Goal: Information Seeking & Learning: Learn about a topic

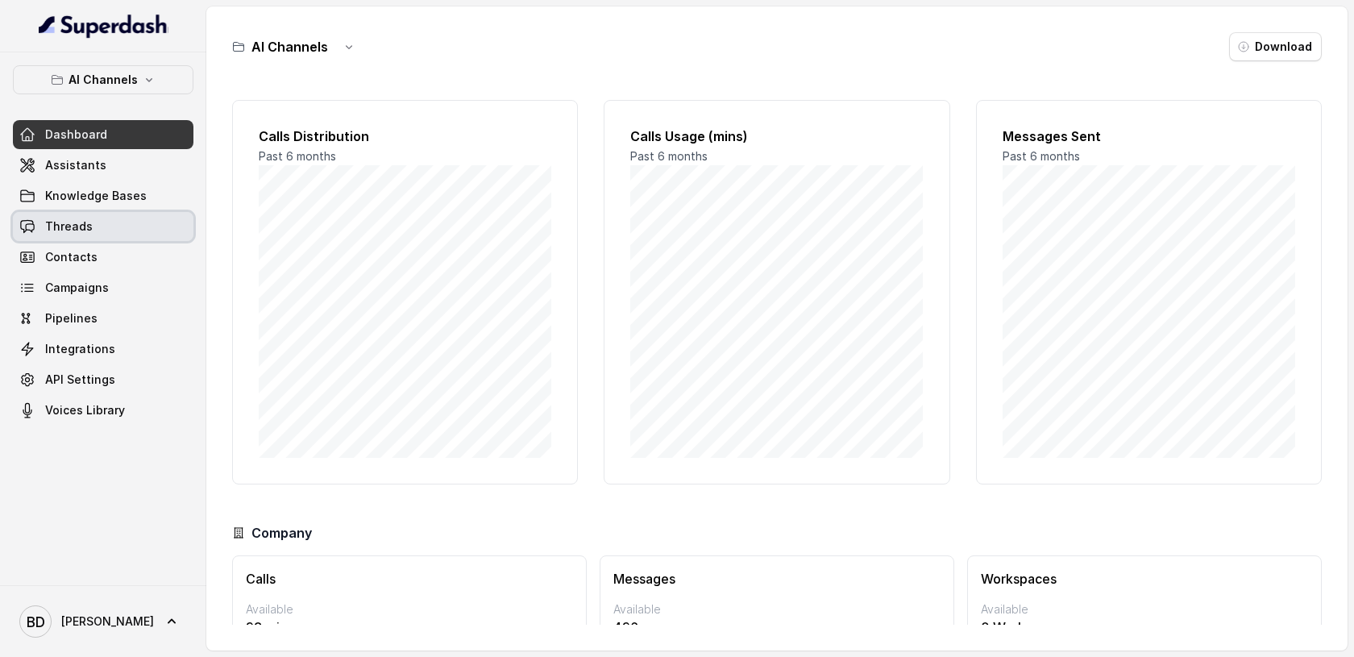
click at [67, 221] on span "Threads" at bounding box center [69, 226] width 48 height 16
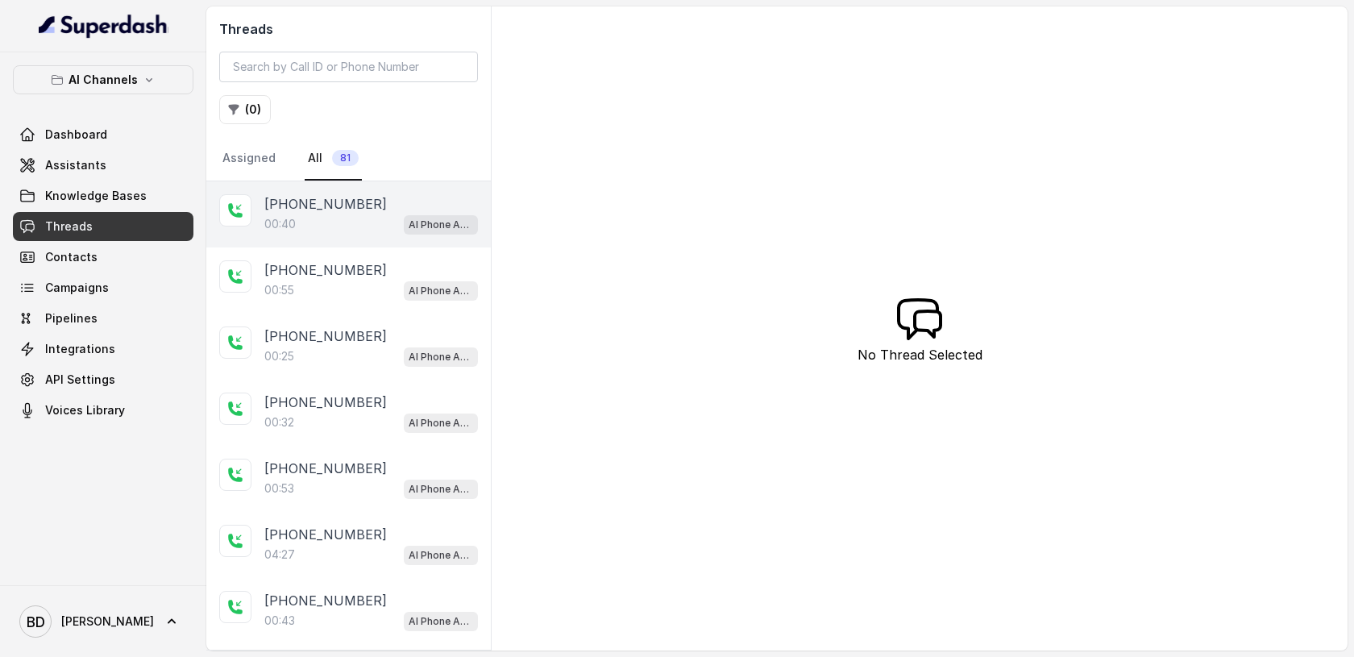
click at [295, 206] on p "[PHONE_NUMBER]" at bounding box center [325, 203] width 123 height 19
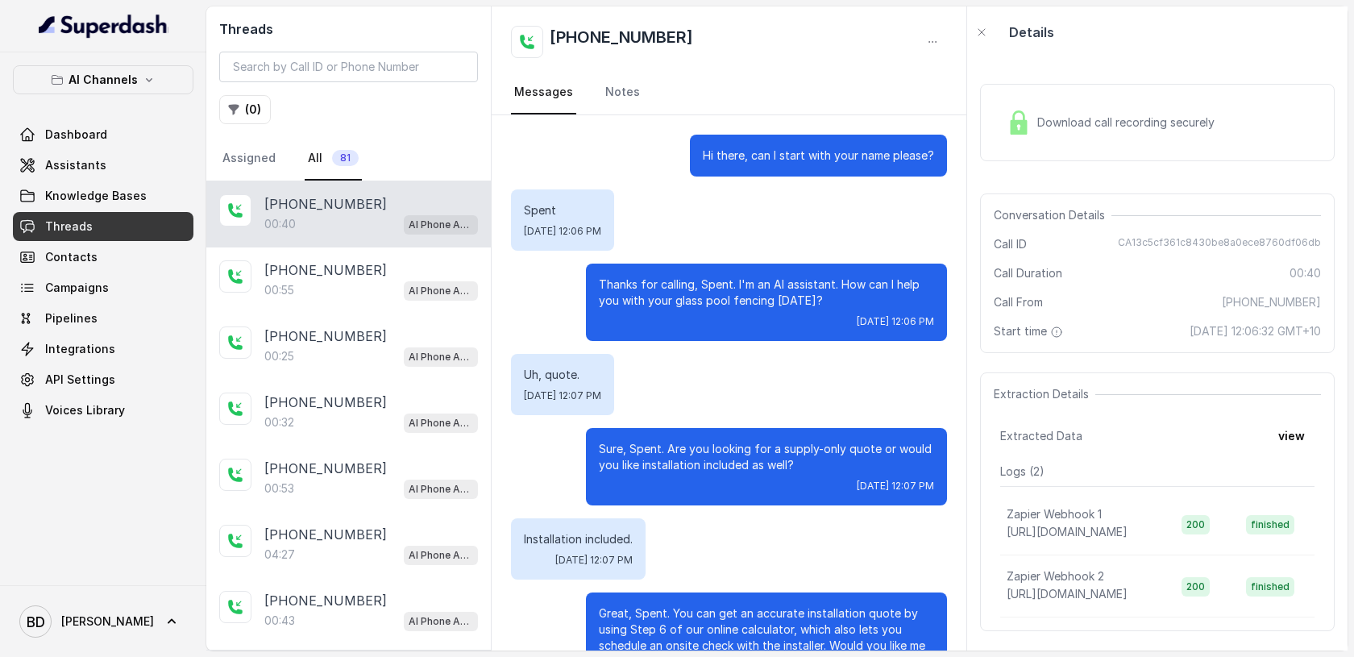
click at [1019, 126] on img at bounding box center [1019, 122] width 24 height 24
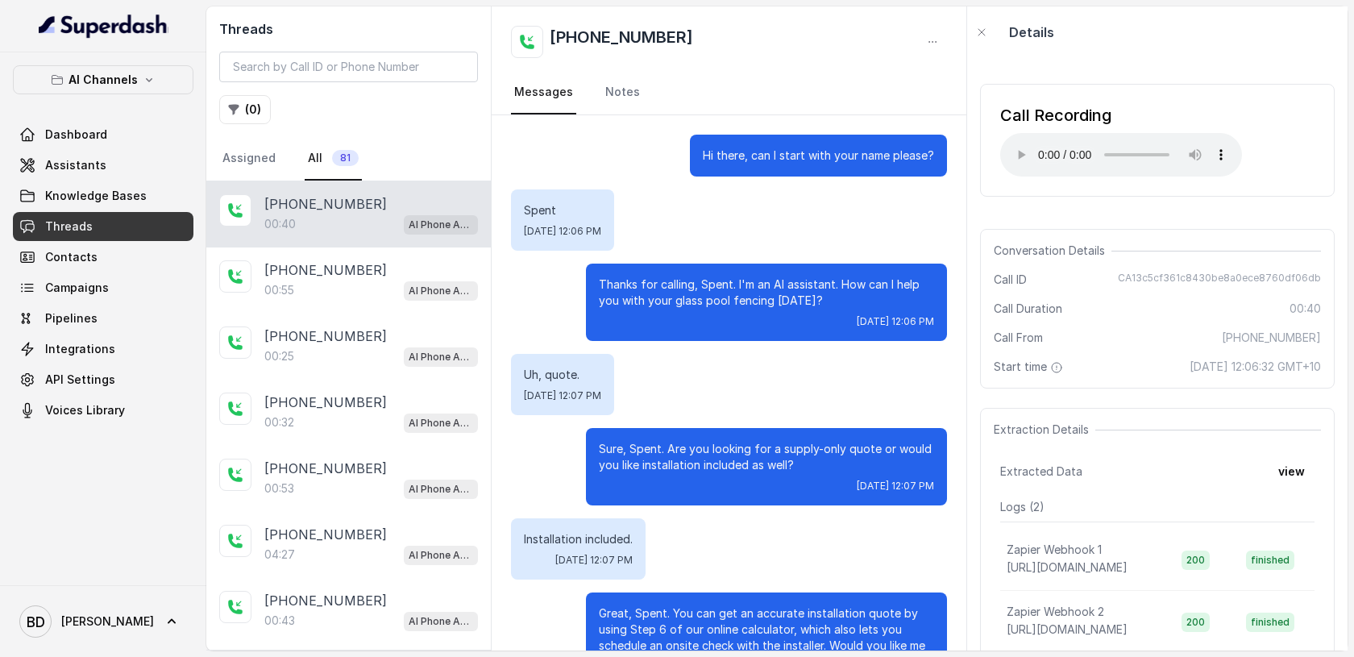
scroll to position [71, 0]
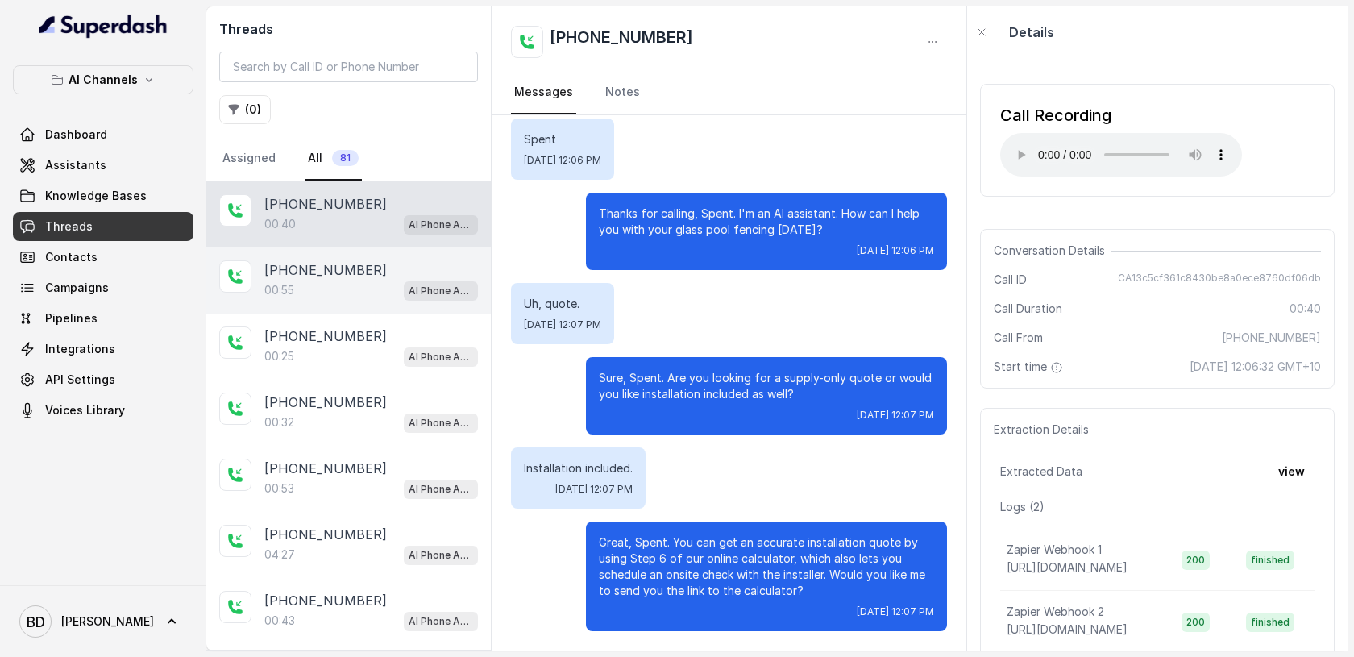
click at [294, 272] on p "[PHONE_NUMBER]" at bounding box center [325, 269] width 123 height 19
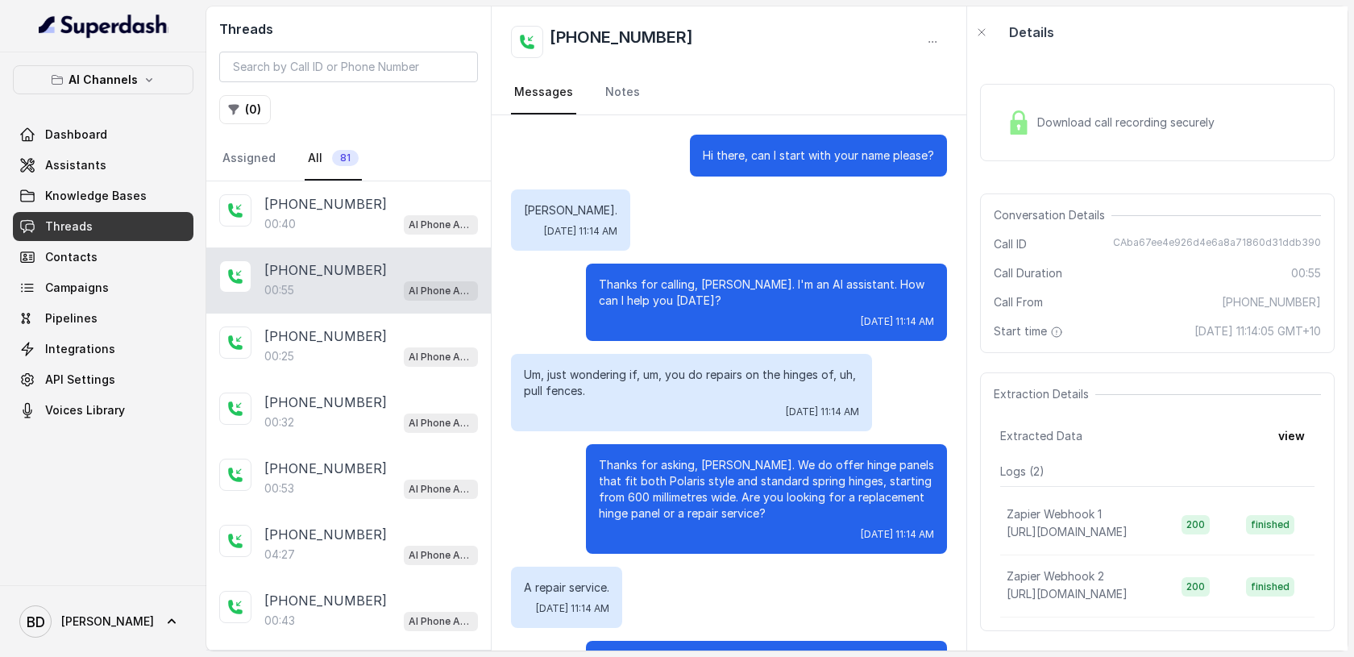
click at [1042, 123] on span "Download call recording securely" at bounding box center [1129, 122] width 184 height 16
